Goal: Task Accomplishment & Management: Complete application form

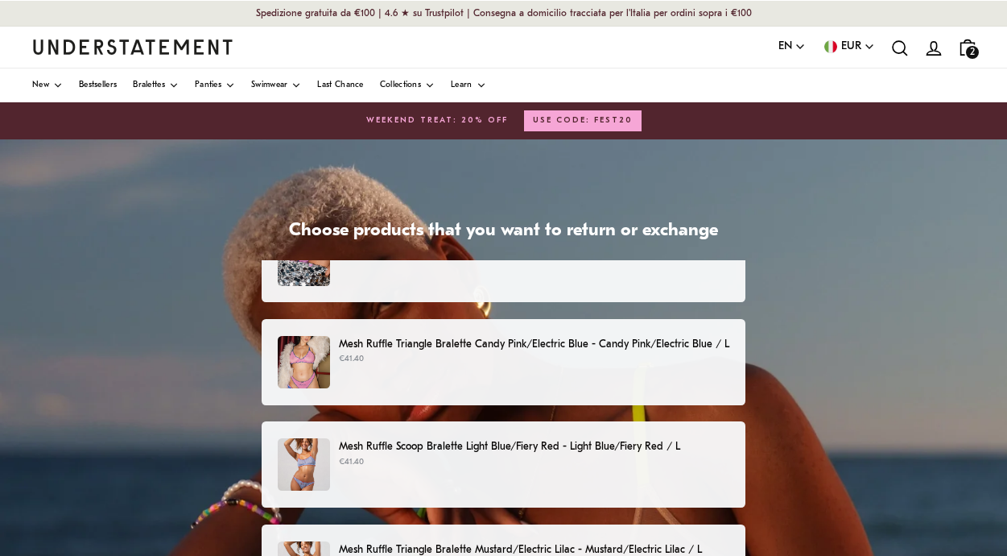
scroll to position [44, 0]
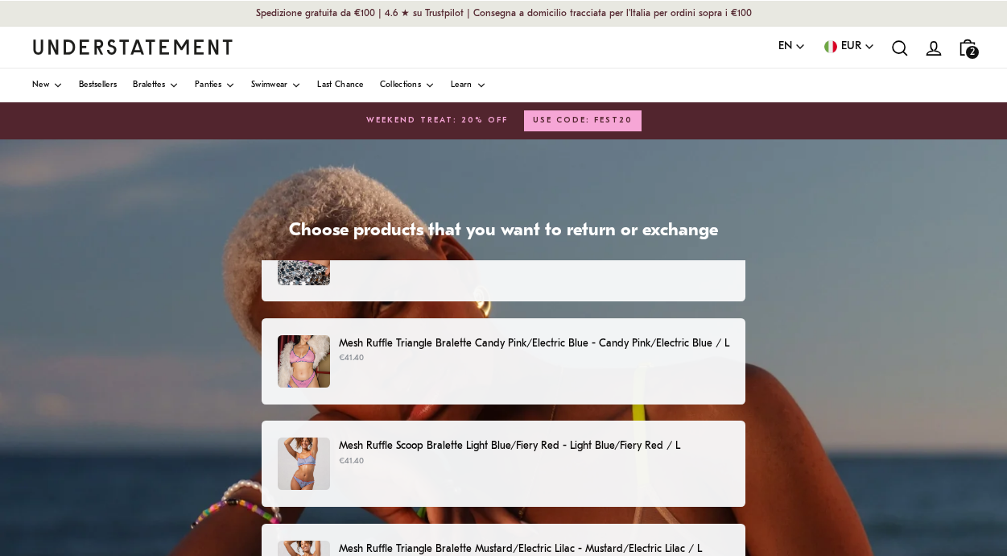
click at [559, 354] on p "€41.40" at bounding box center [534, 358] width 391 height 13
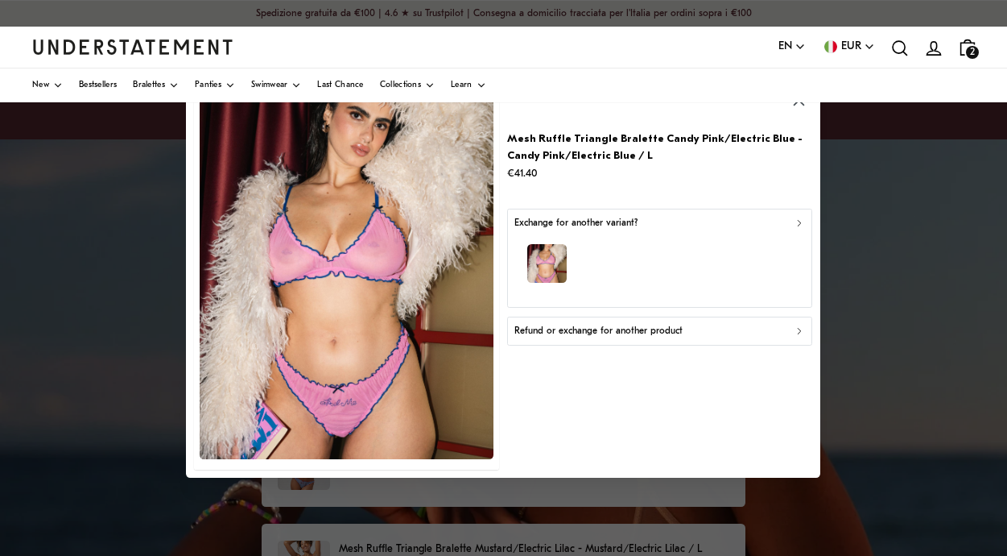
click at [594, 337] on p "Refund or exchange for another product" at bounding box center [599, 330] width 168 height 15
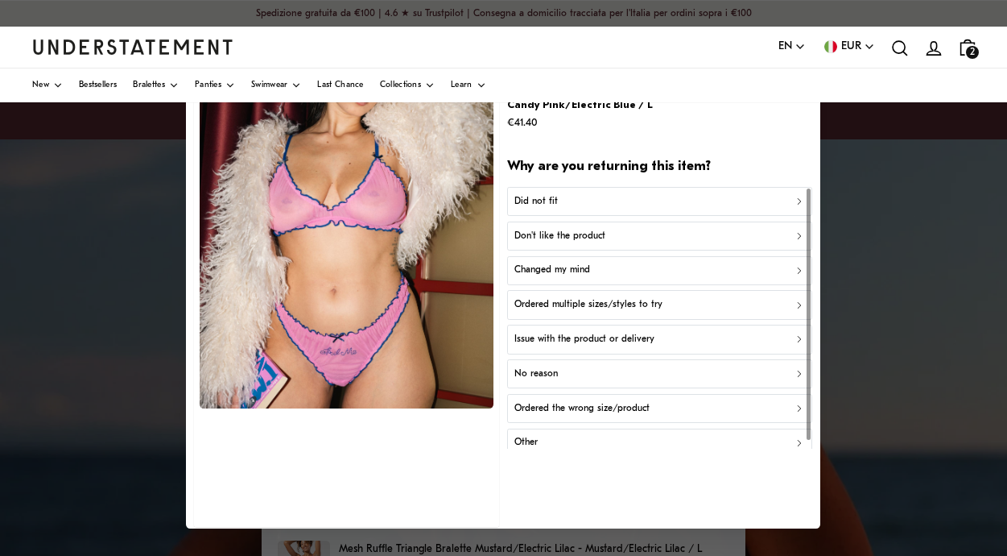
scroll to position [9, 0]
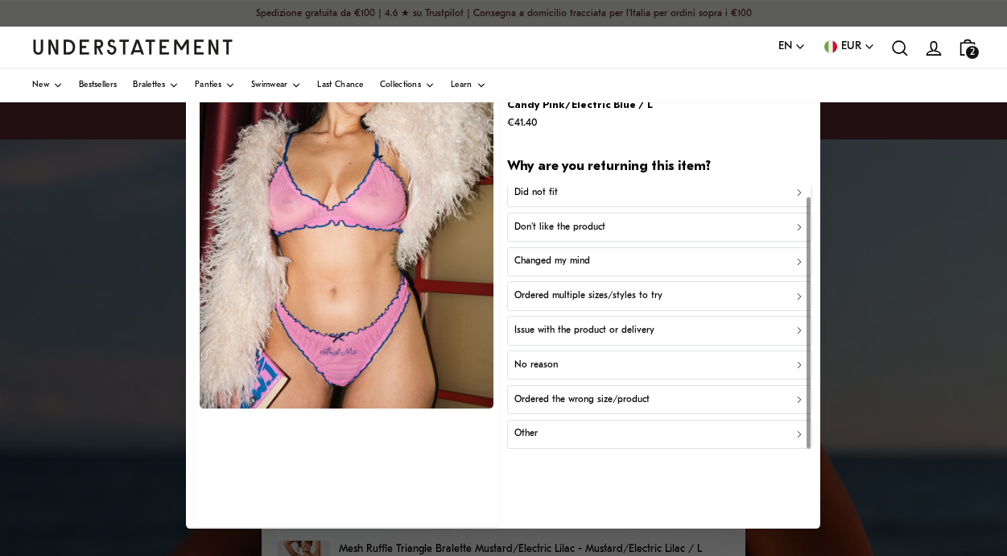
click at [667, 399] on div "Ordered the wrong size/product" at bounding box center [660, 398] width 291 height 15
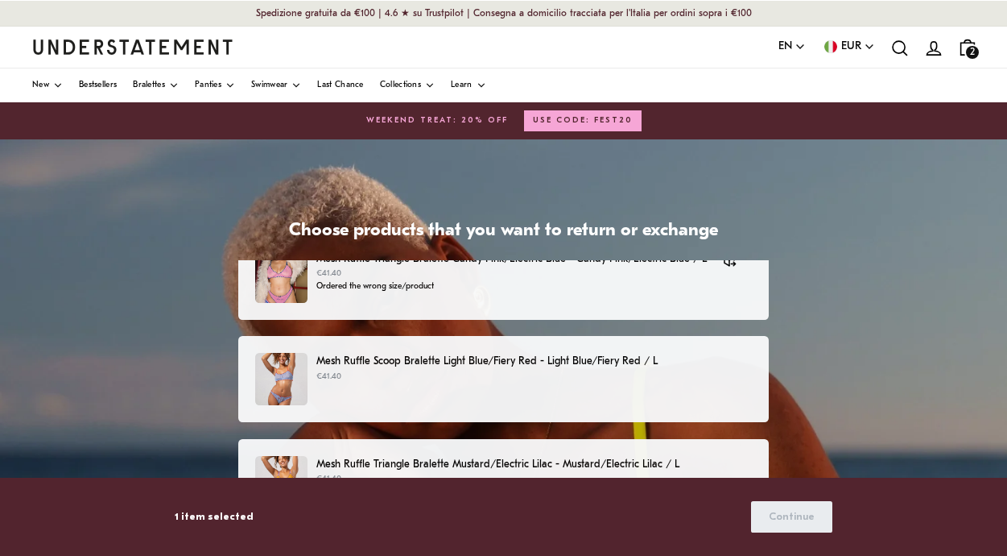
scroll to position [136, 0]
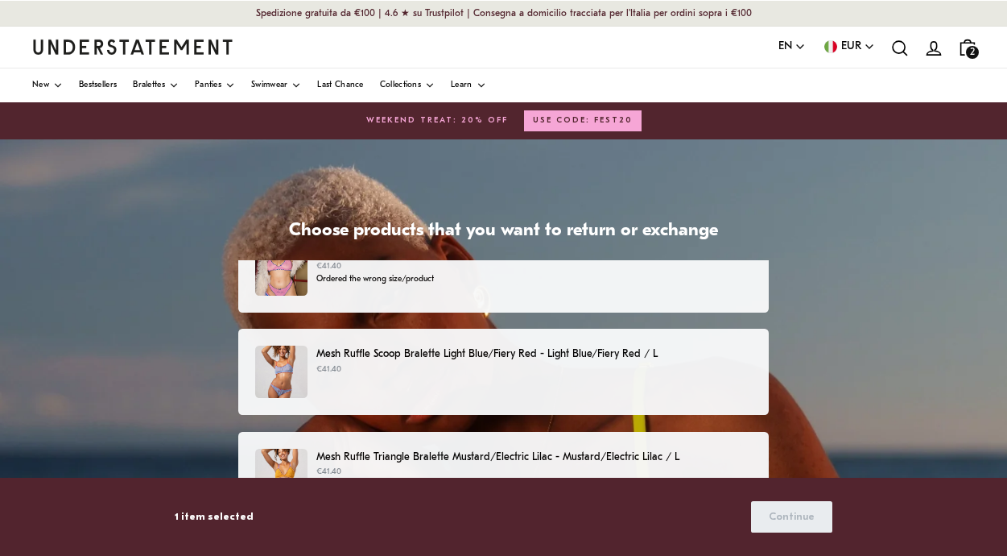
click at [624, 388] on div "Mesh Ruffle Scoop Bralette Light Blue/Fiery Red - Light Blue/Fiery Red / L €41.…" at bounding box center [503, 371] width 497 height 52
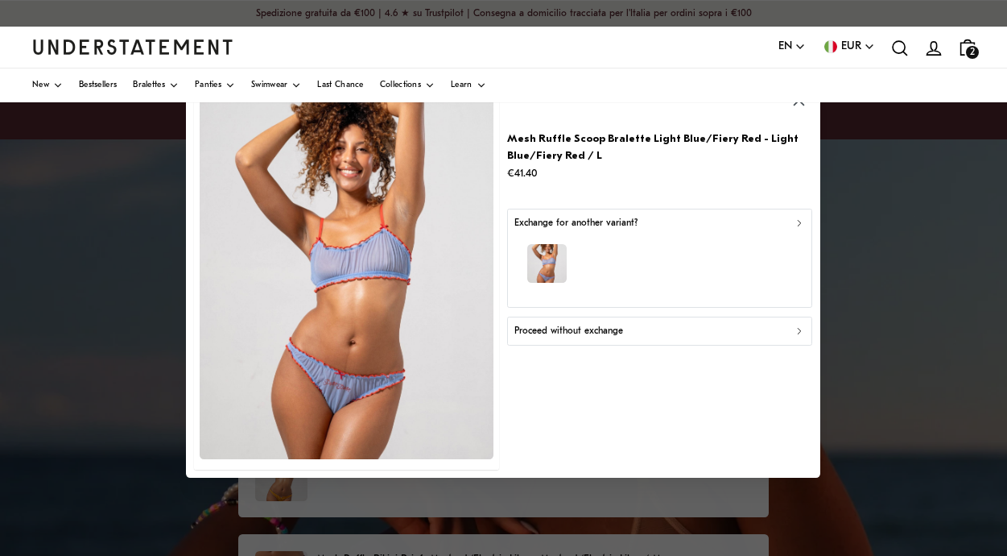
click at [668, 269] on div "button" at bounding box center [660, 265] width 291 height 70
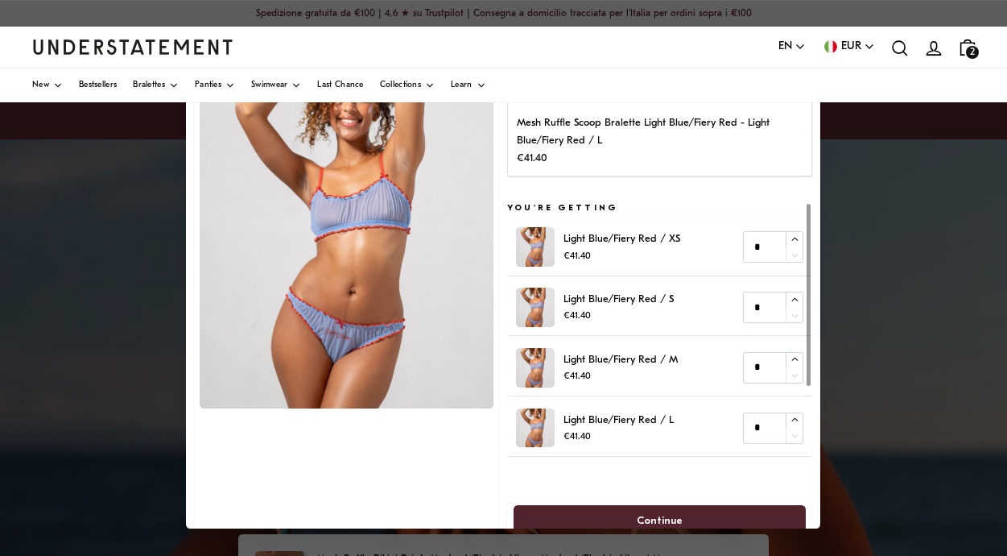
click at [880, 283] on div at bounding box center [503, 278] width 1007 height 556
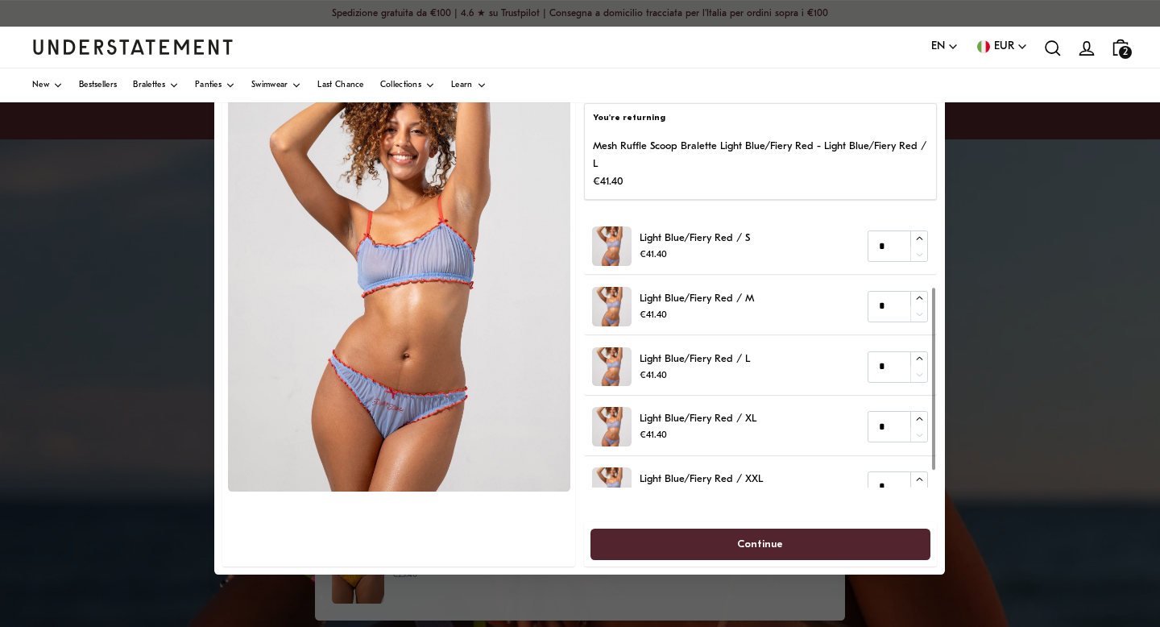
scroll to position [77, 0]
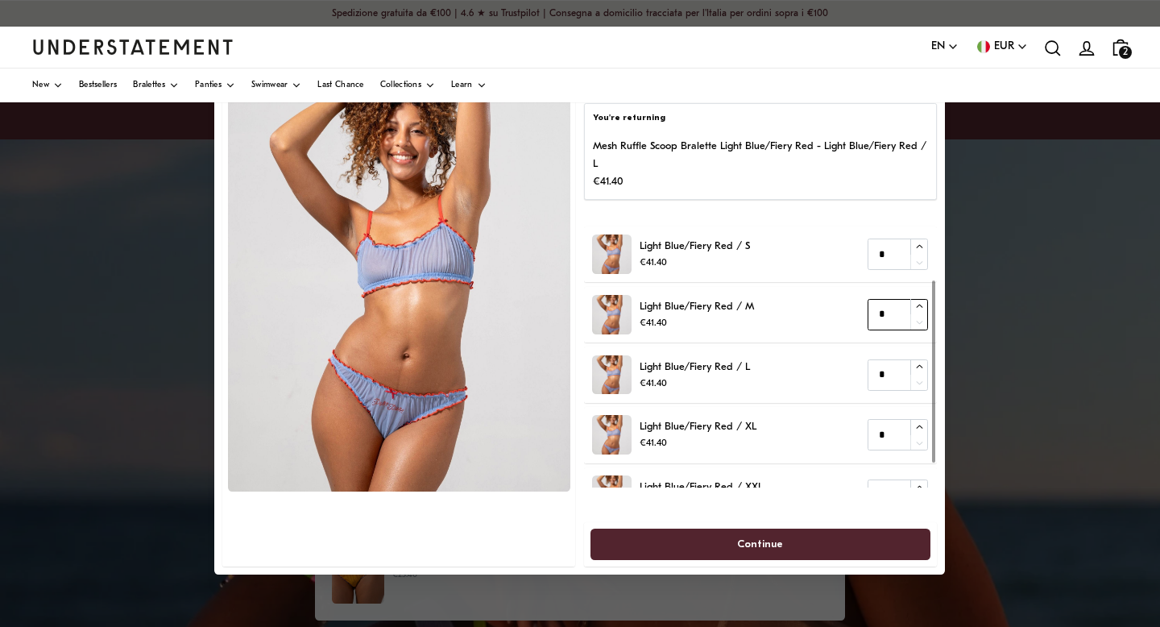
click at [921, 308] on icon "button" at bounding box center [919, 307] width 10 height 10
type input "*"
click at [794, 542] on span "Continue" at bounding box center [760, 544] width 305 height 30
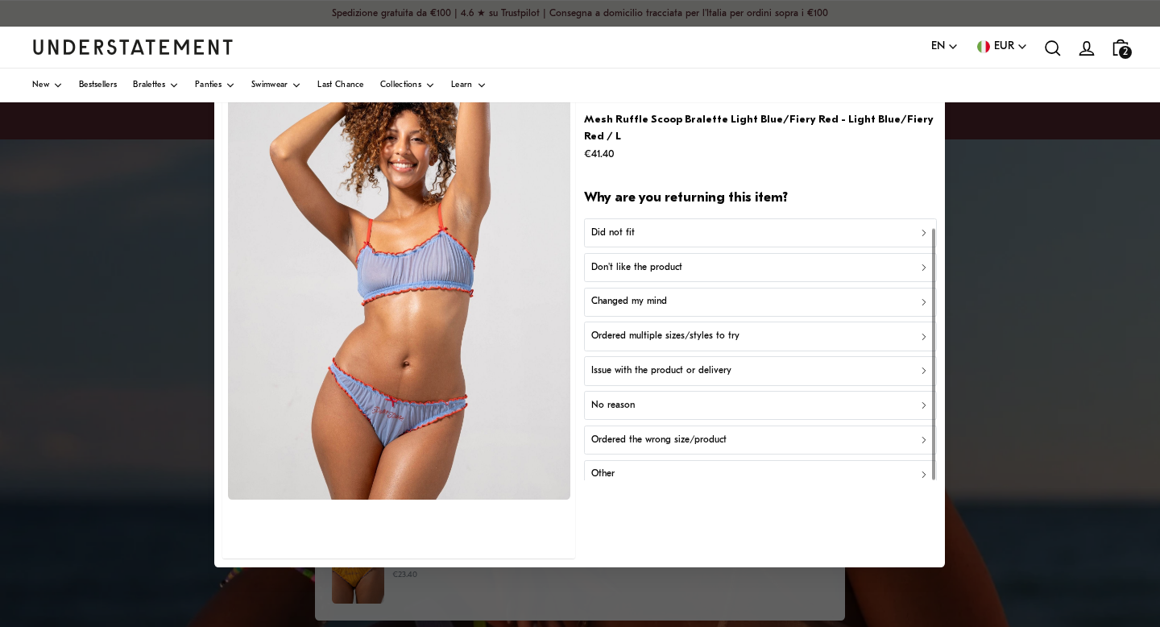
scroll to position [9, 0]
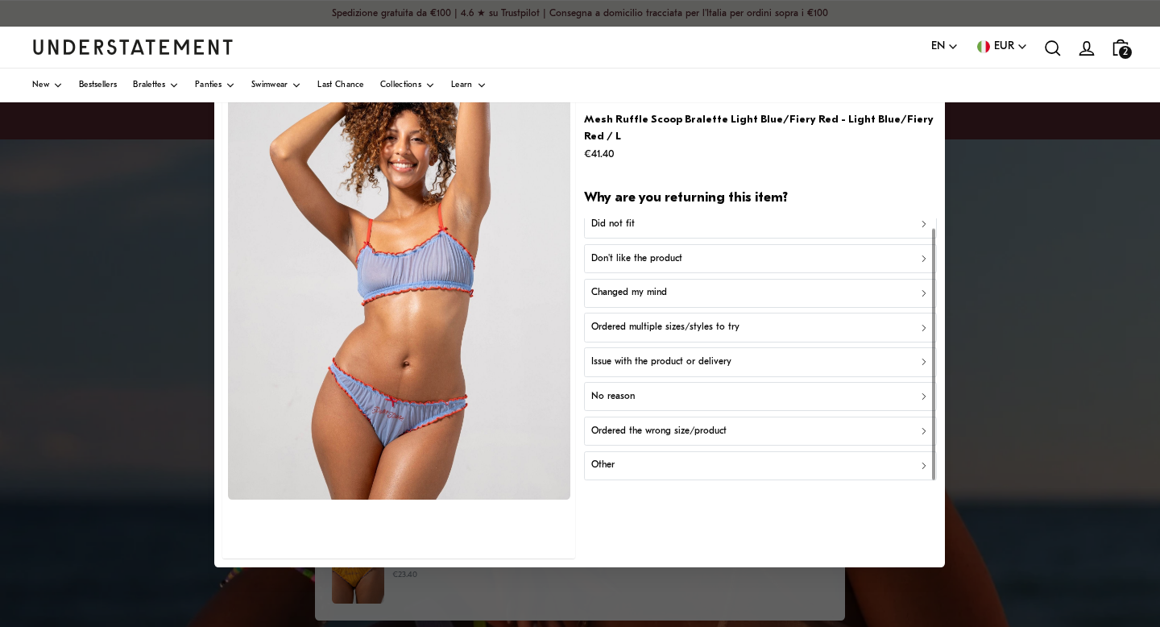
click at [744, 424] on div "Ordered the wrong size/product" at bounding box center [760, 431] width 338 height 15
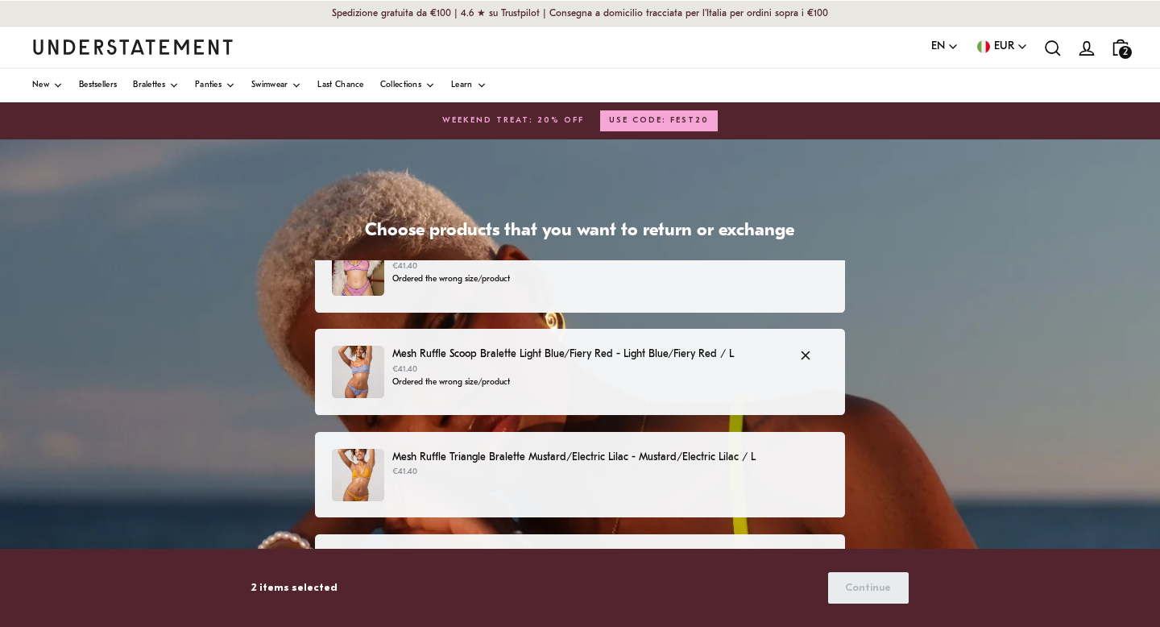
scroll to position [68, 0]
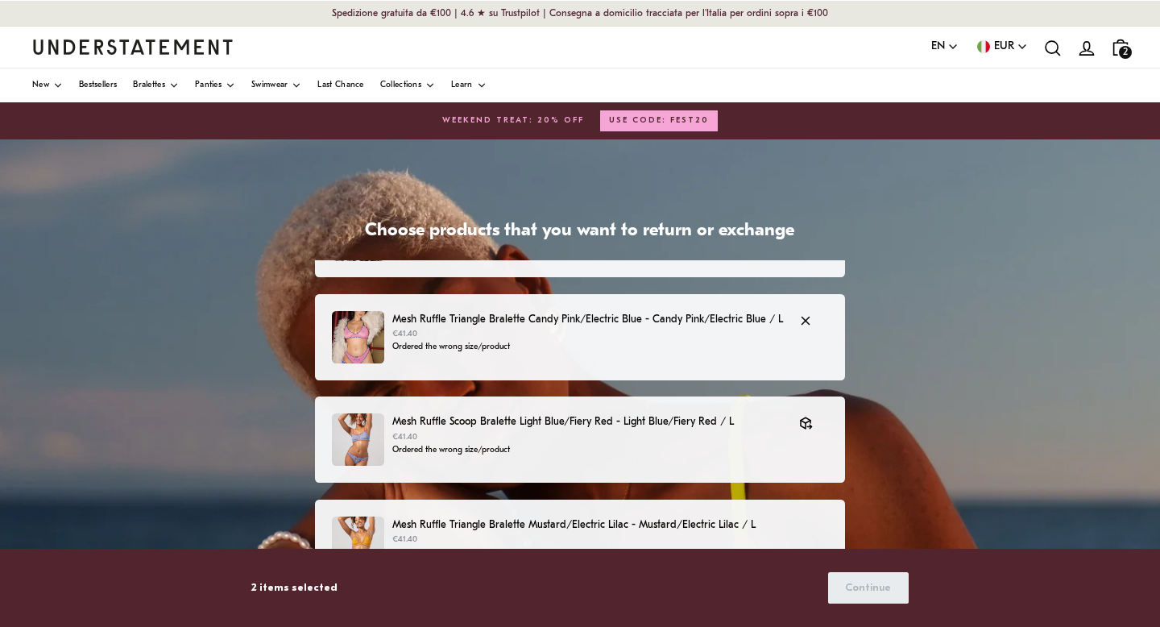
click at [635, 312] on p "Mesh Ruffle Triangle Bralette Candy Pink/Electric Blue - Candy Pink/Electric Bl…" at bounding box center [587, 319] width 391 height 17
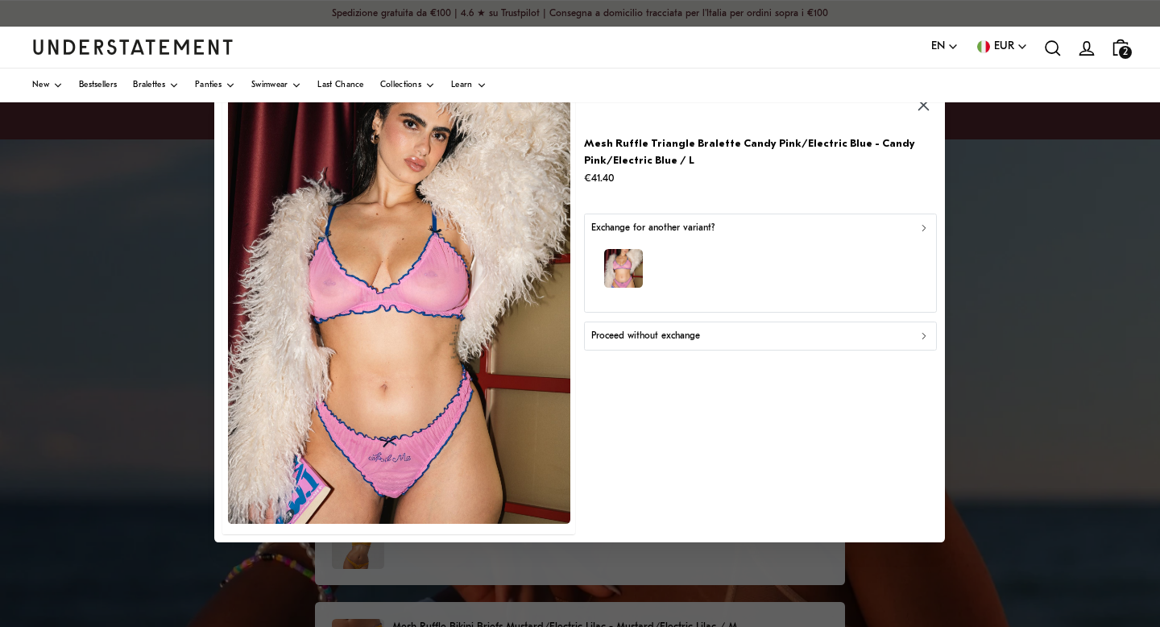
click at [896, 234] on div "Exchange for another variant?" at bounding box center [760, 228] width 338 height 15
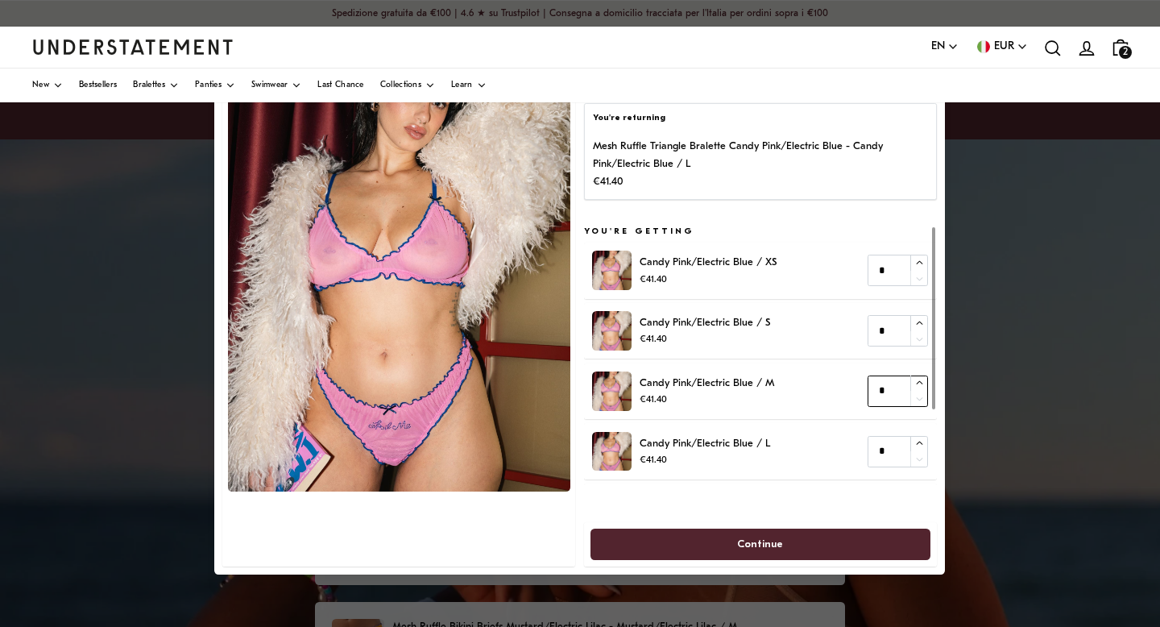
click at [915, 381] on icon "button" at bounding box center [919, 383] width 10 height 10
type input "*"
click at [826, 541] on span "Continue" at bounding box center [760, 544] width 305 height 30
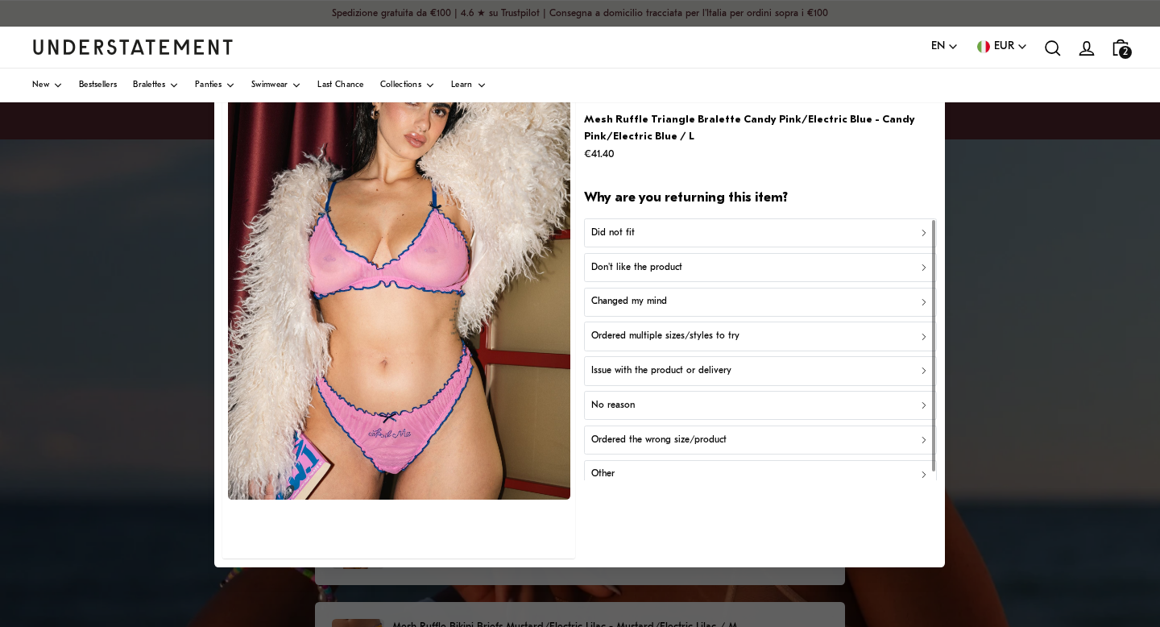
click at [781, 440] on div "Ordered the wrong size/product" at bounding box center [760, 439] width 338 height 15
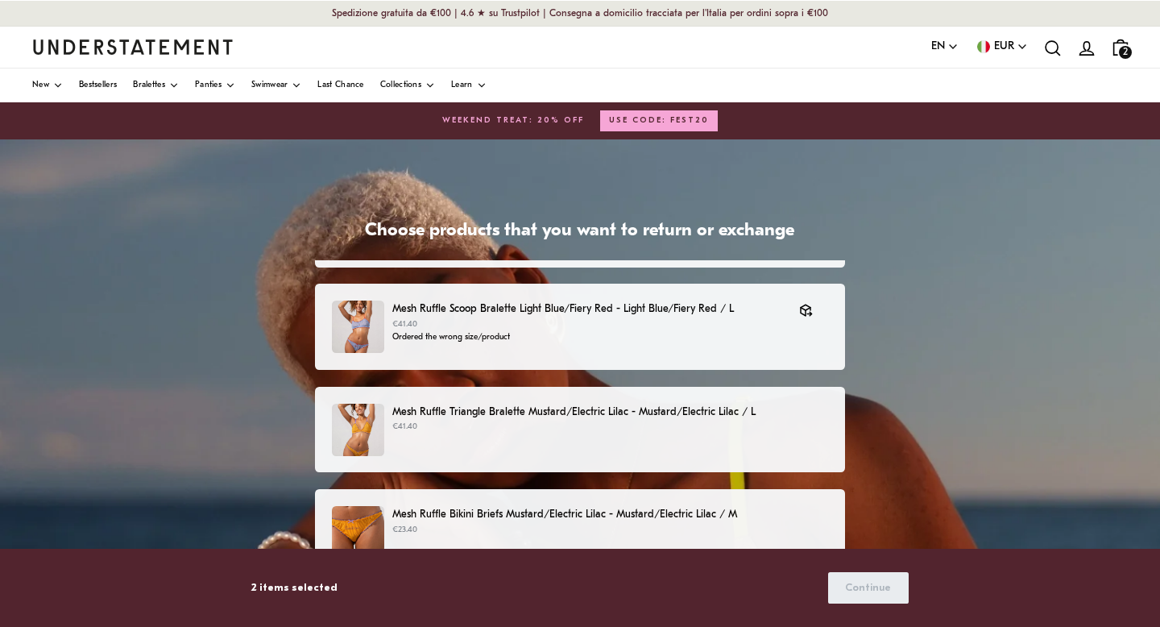
scroll to position [184, 0]
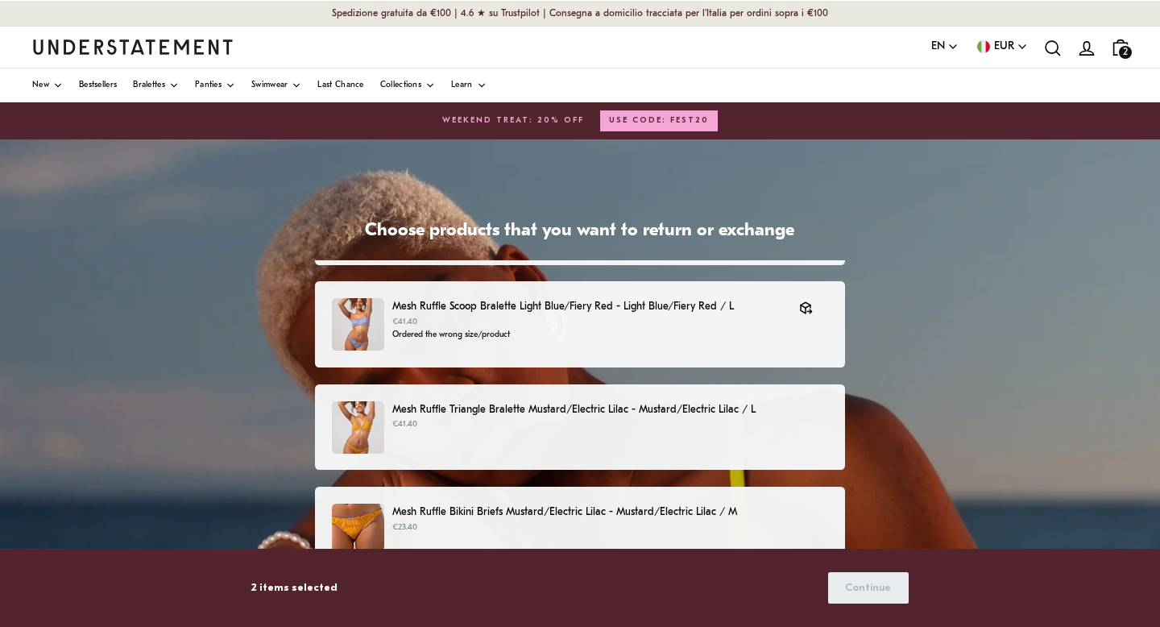
click at [726, 412] on p "Mesh Ruffle Triangle Bralette Mustard/Electric Lilac - Mustard/Electric Lilac /…" at bounding box center [610, 409] width 436 height 17
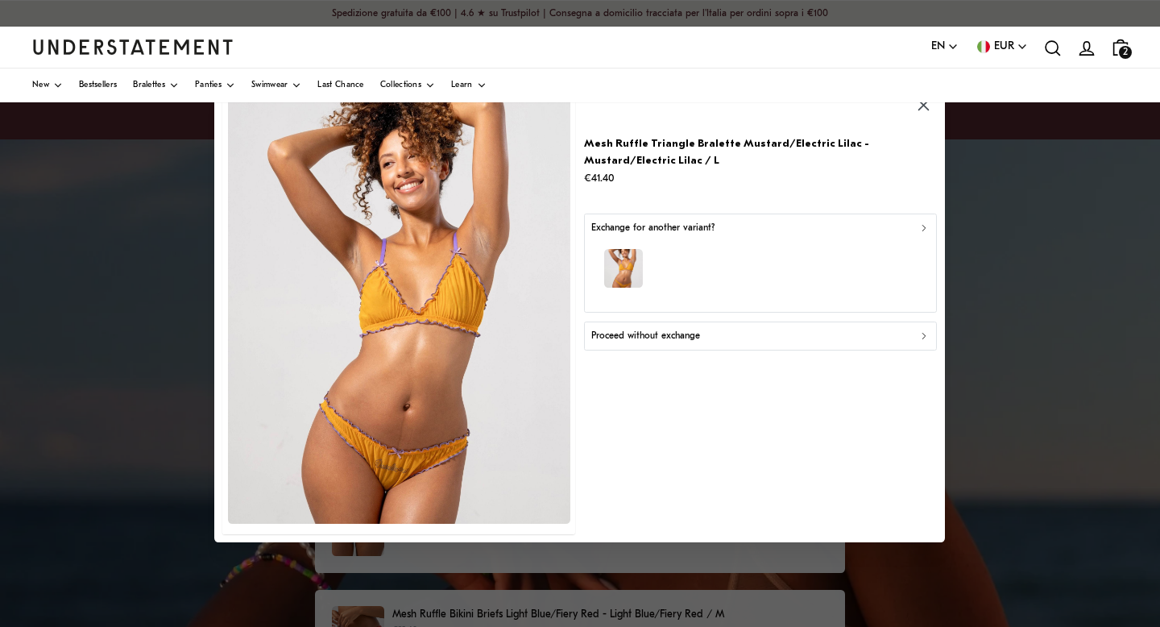
click at [921, 231] on icon "button" at bounding box center [923, 228] width 11 height 11
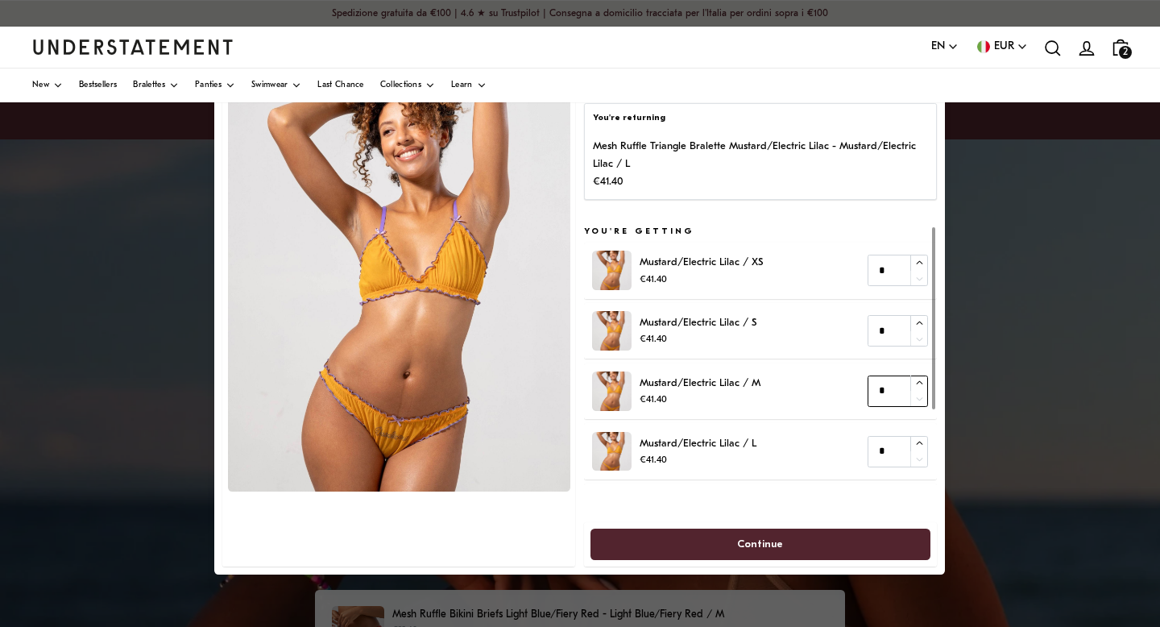
click at [918, 383] on icon "button" at bounding box center [919, 383] width 10 height 10
type input "*"
click at [831, 544] on span "Continue" at bounding box center [760, 544] width 305 height 30
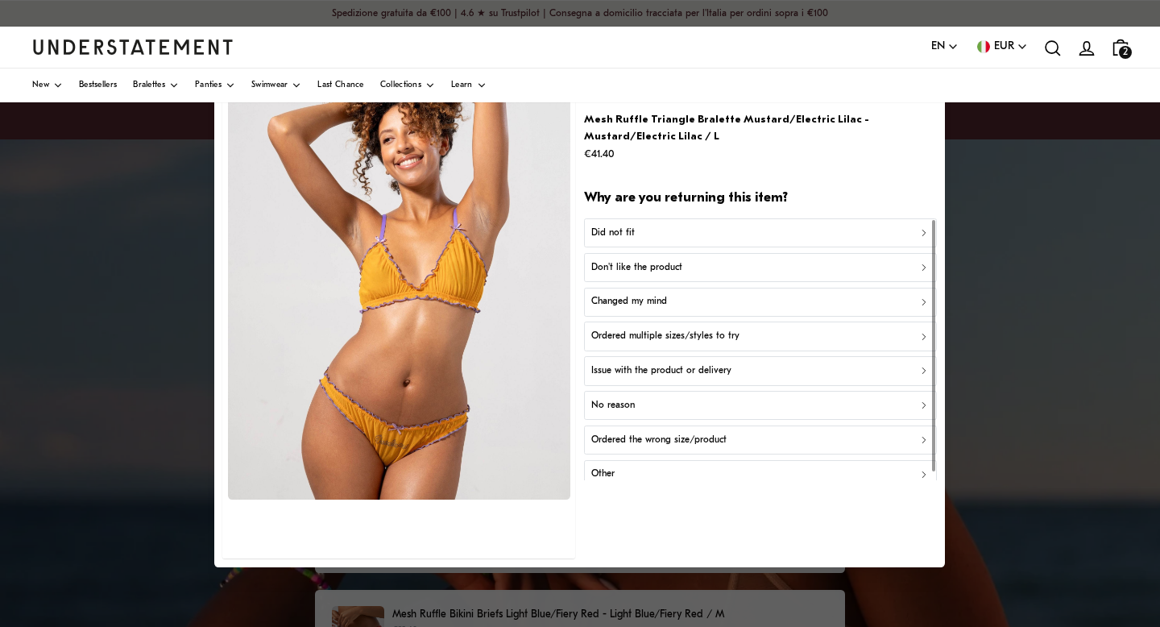
click at [779, 438] on div "Ordered the wrong size/product" at bounding box center [760, 439] width 338 height 15
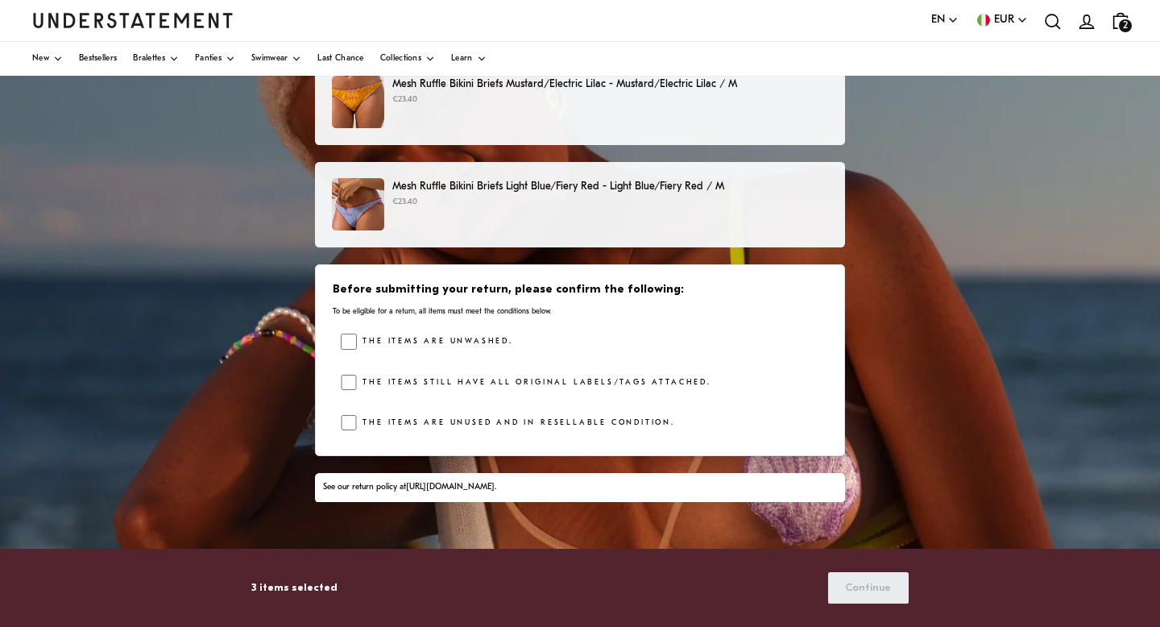
scroll to position [225, 0]
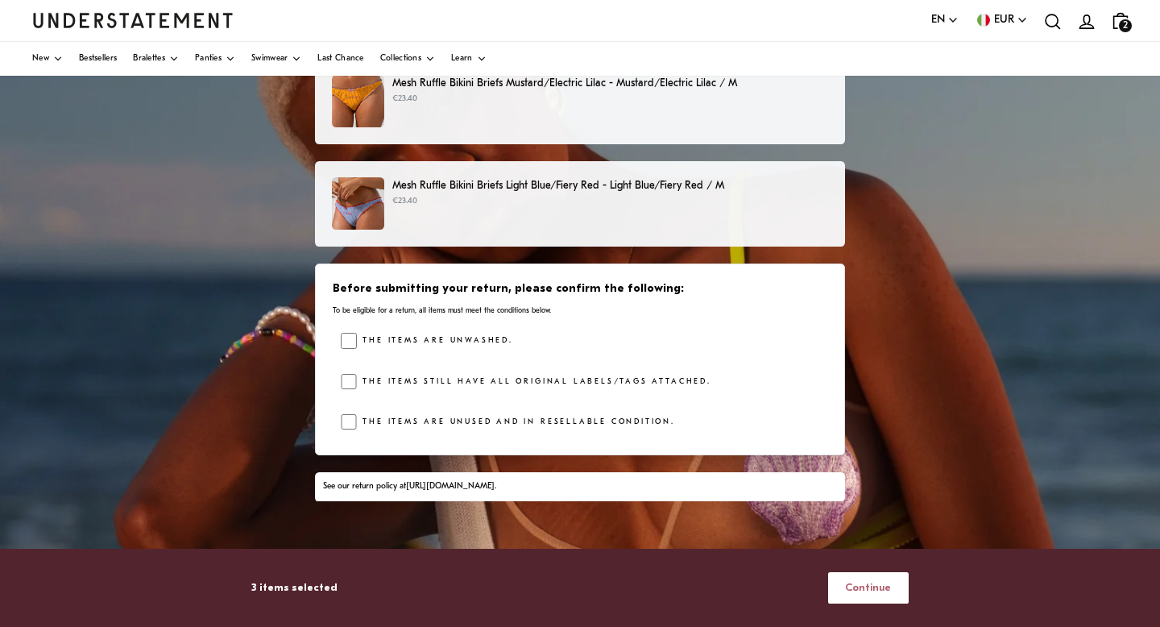
click at [866, 555] on span "Continue" at bounding box center [868, 588] width 46 height 30
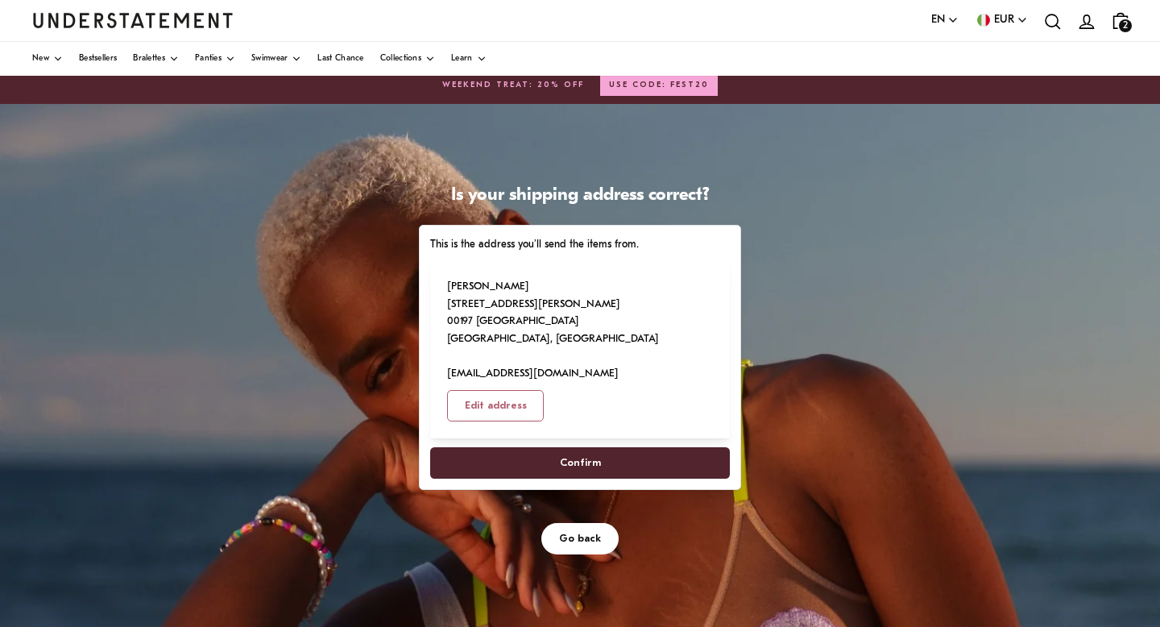
scroll to position [37, 0]
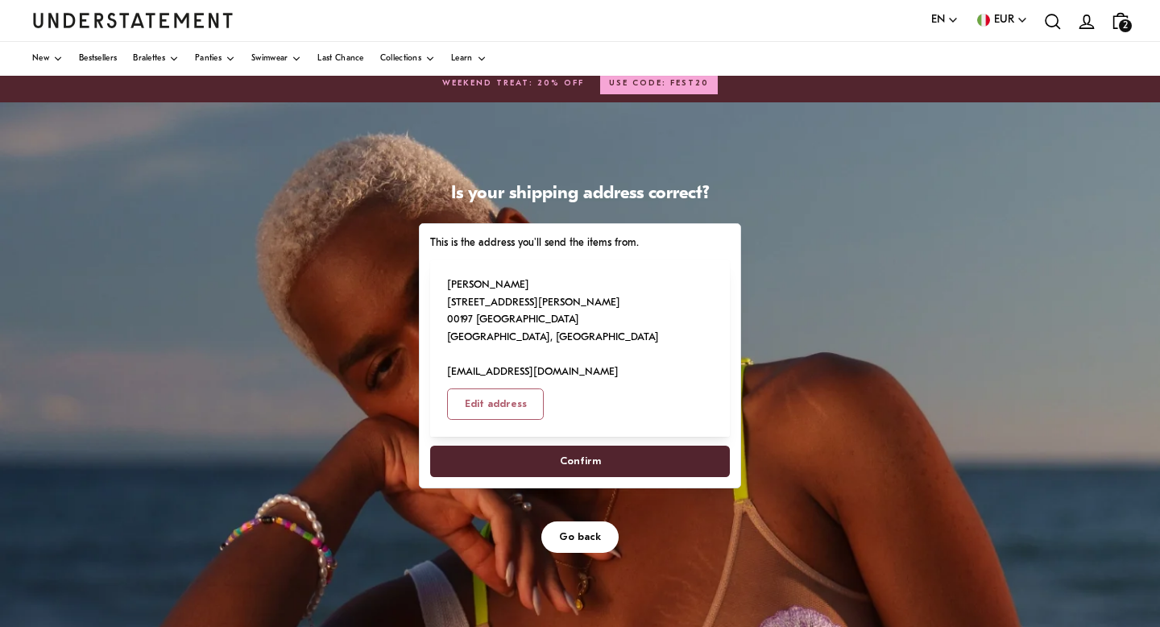
click at [603, 446] on span "Confirm" at bounding box center [580, 461] width 264 height 30
select select "**"
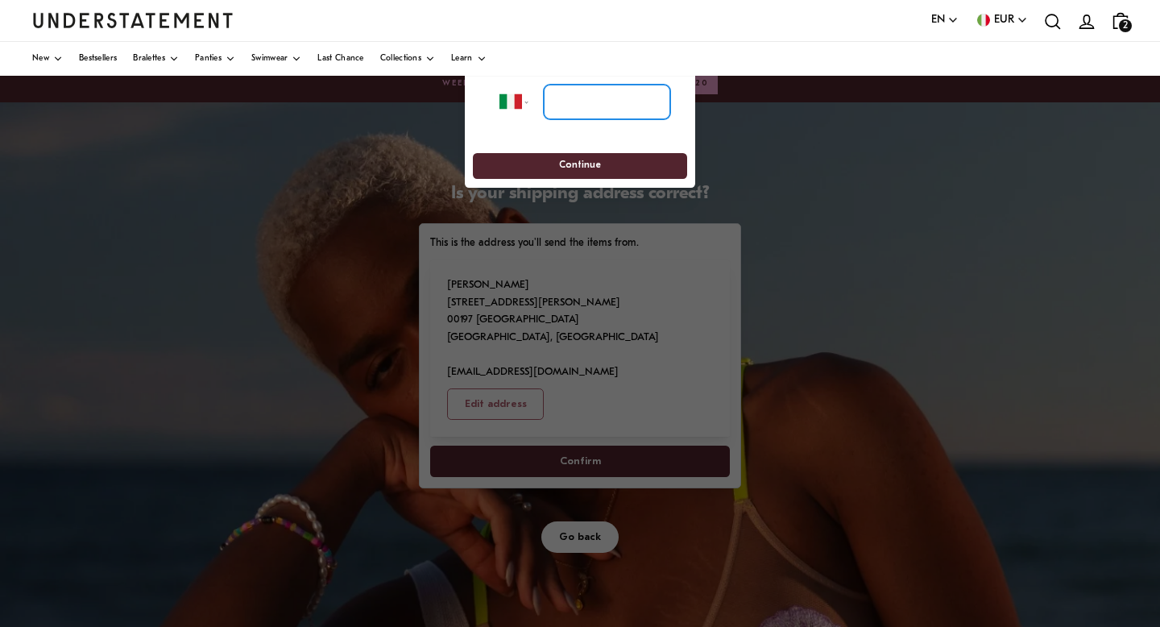
click at [600, 116] on input "tel" at bounding box center [607, 101] width 126 height 35
type input "**********"
click at [614, 166] on span "Continue" at bounding box center [579, 166] width 184 height 25
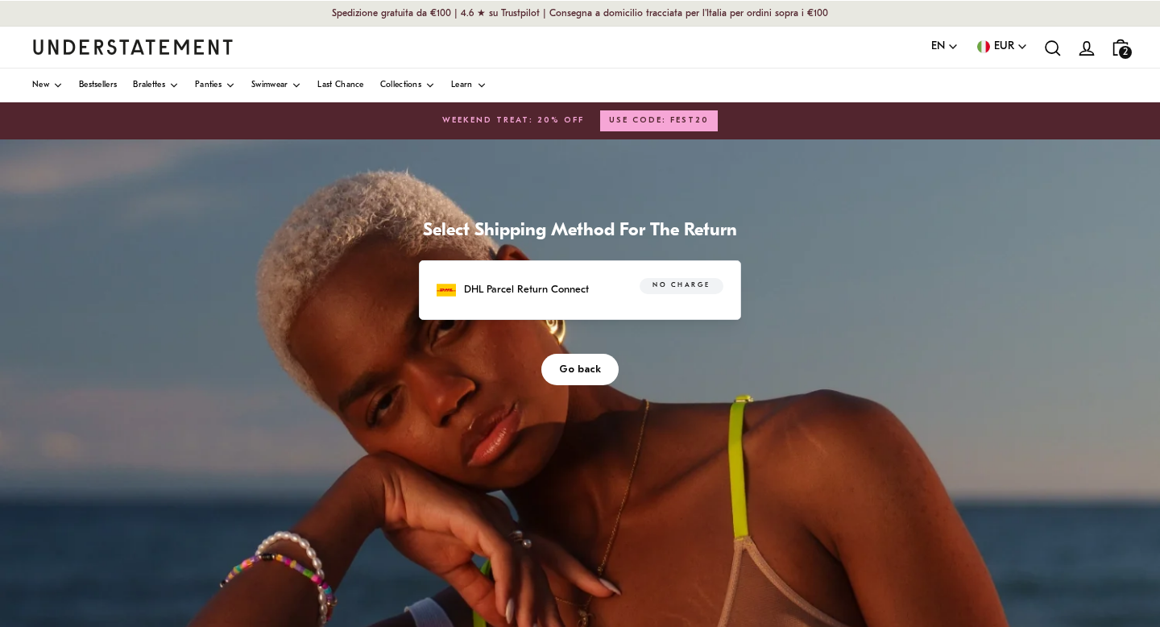
click at [573, 289] on p "DHL Parcel Return Connect" at bounding box center [526, 289] width 125 height 17
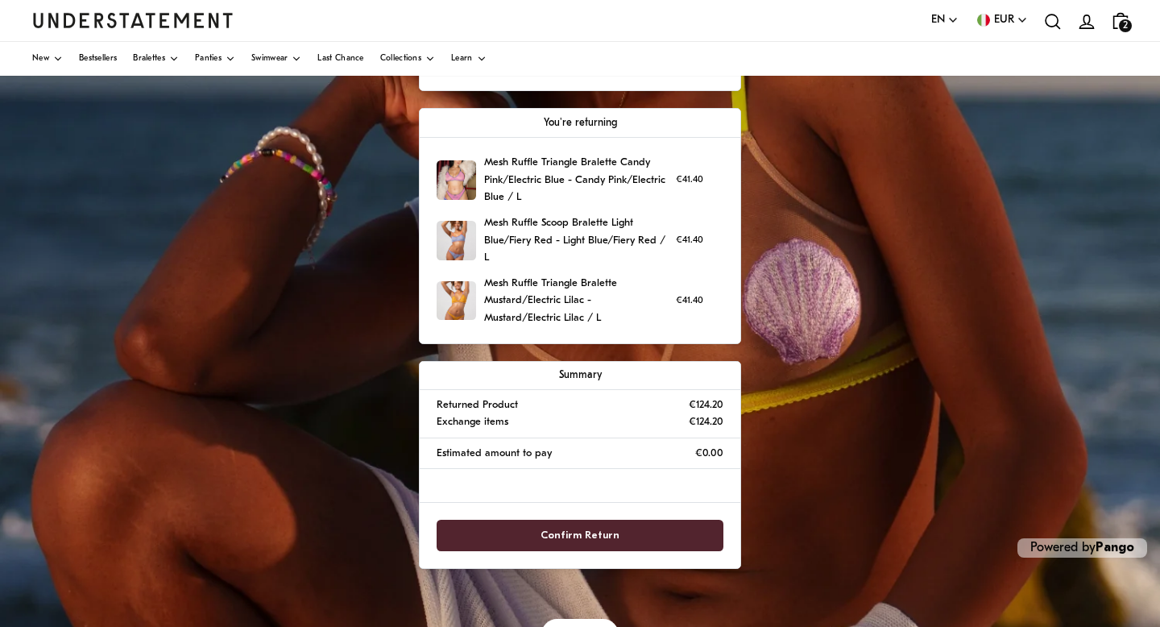
scroll to position [423, 0]
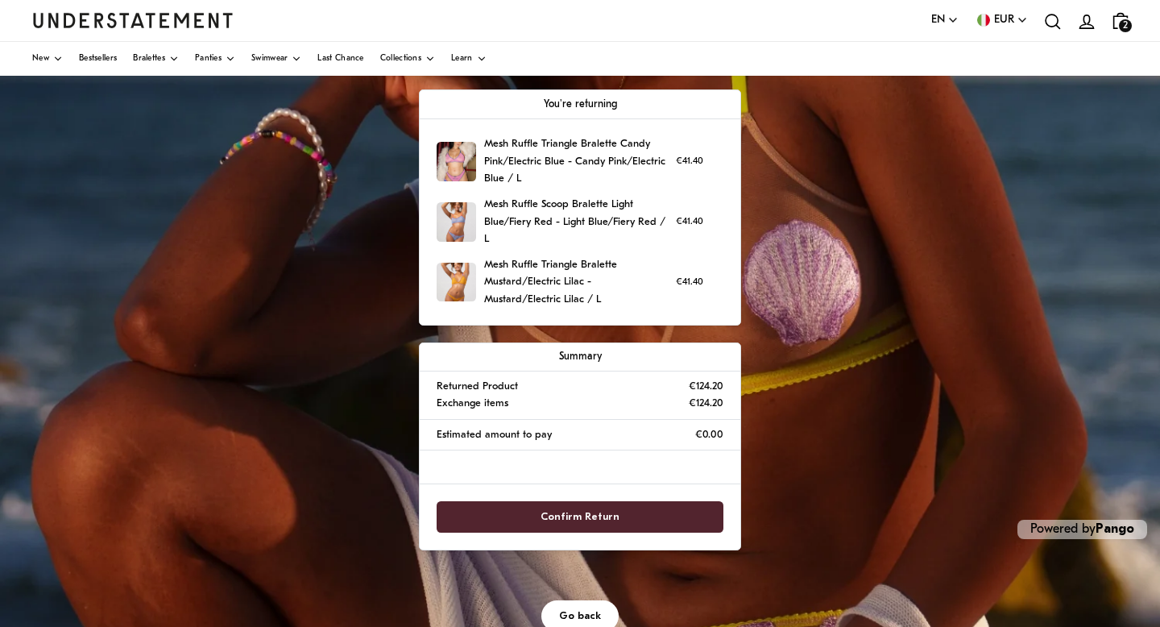
click at [633, 512] on span "Confirm Return" at bounding box center [580, 517] width 252 height 30
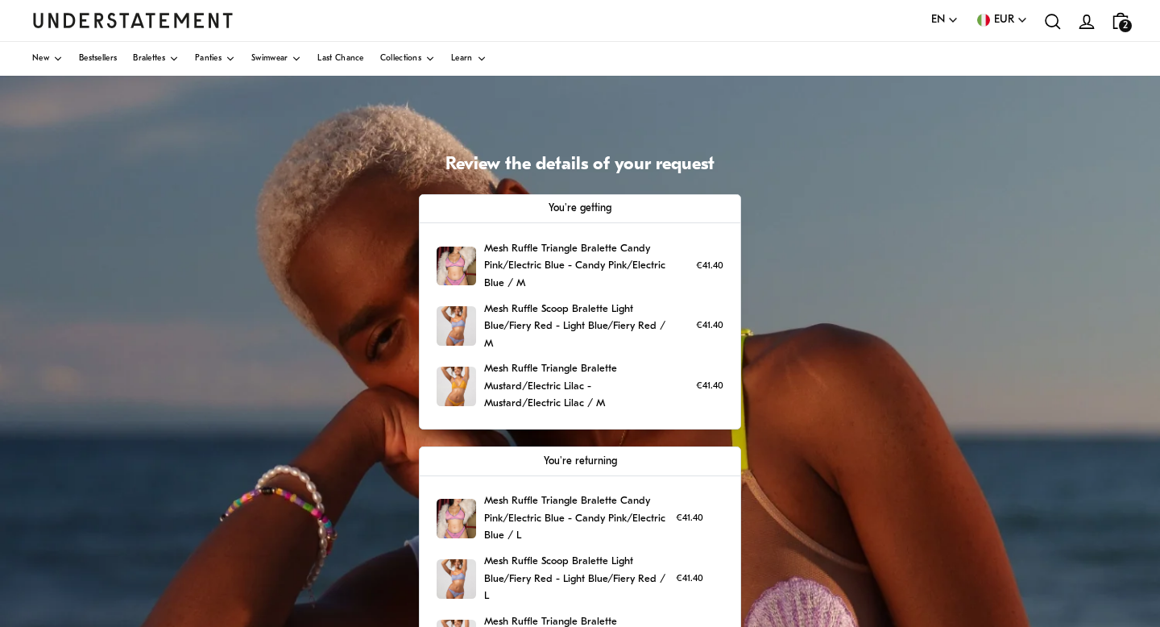
scroll to position [65, 0]
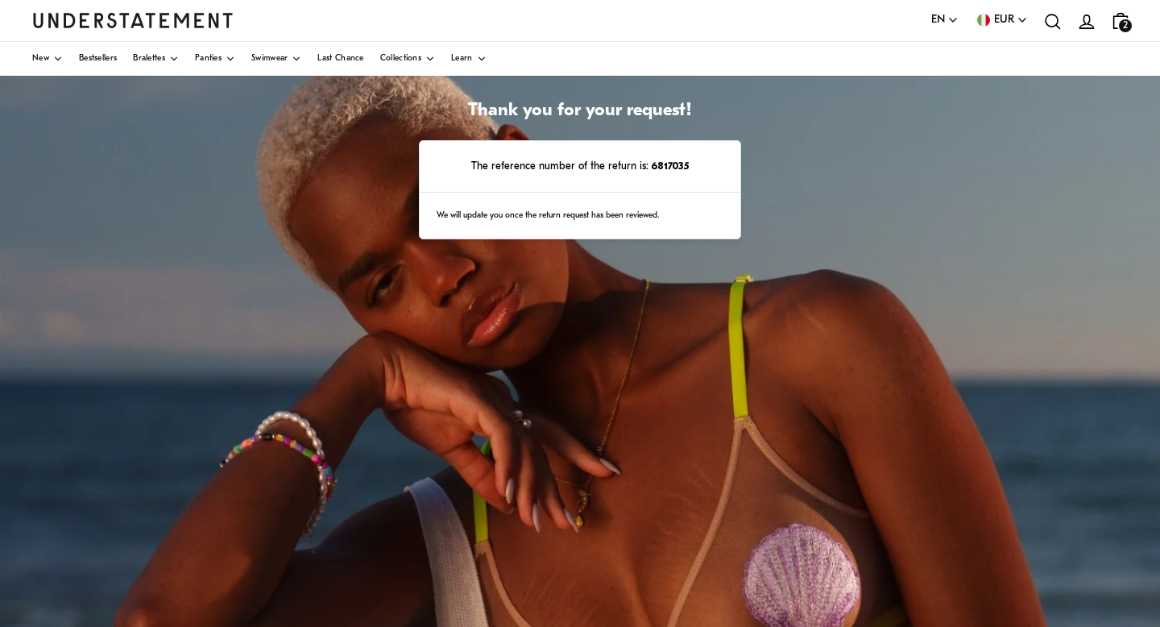
scroll to position [134, 0]
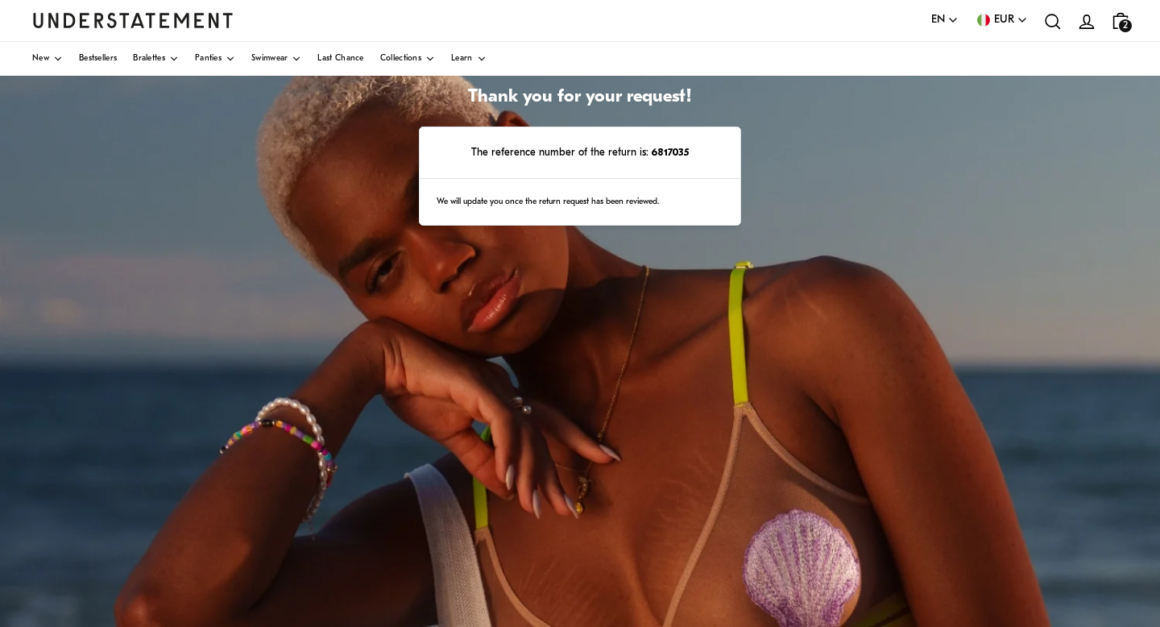
click at [668, 151] on strong "6817035" at bounding box center [668, 152] width 40 height 10
copy strong "6817035"
click at [91, 195] on div "Thank you for your request! The reference number of the return is: 6817035 We w…" at bounding box center [580, 408] width 1160 height 805
